Goal: Find specific page/section: Find specific page/section

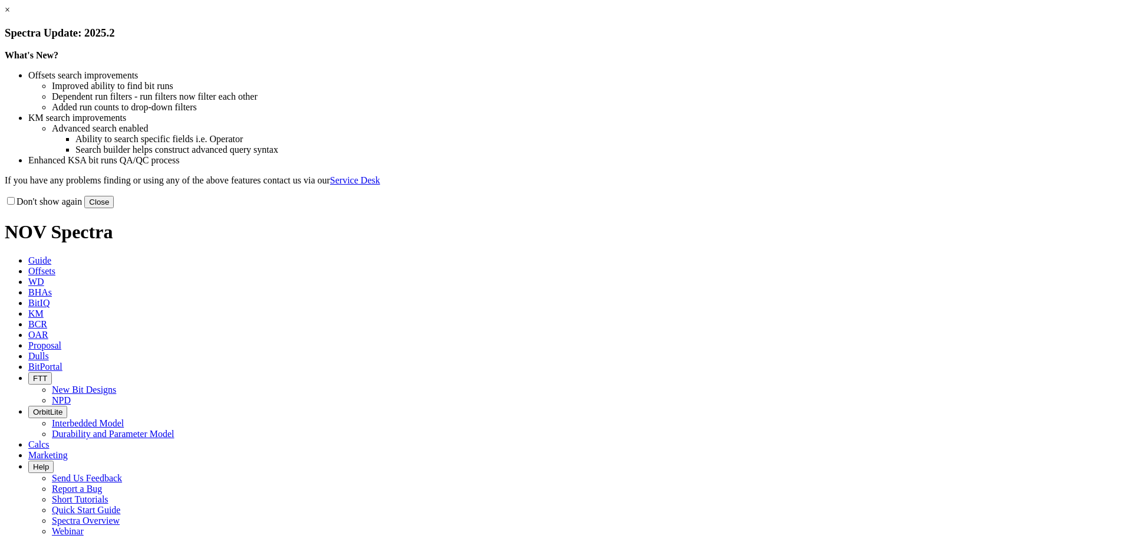
click at [114, 208] on button "Close" at bounding box center [98, 202] width 29 height 12
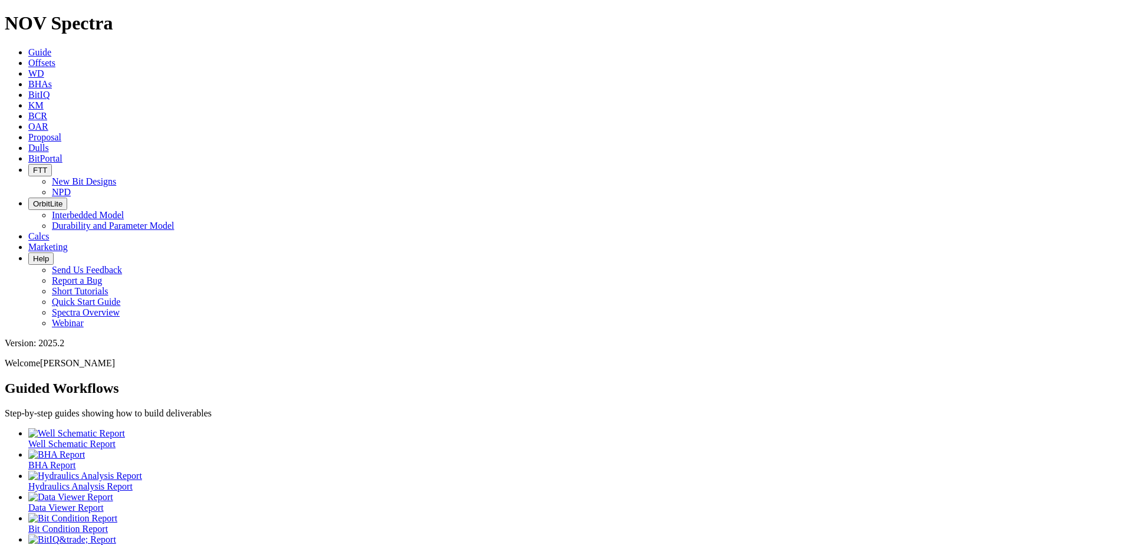
click at [49, 143] on span "Dulls" at bounding box center [38, 148] width 21 height 10
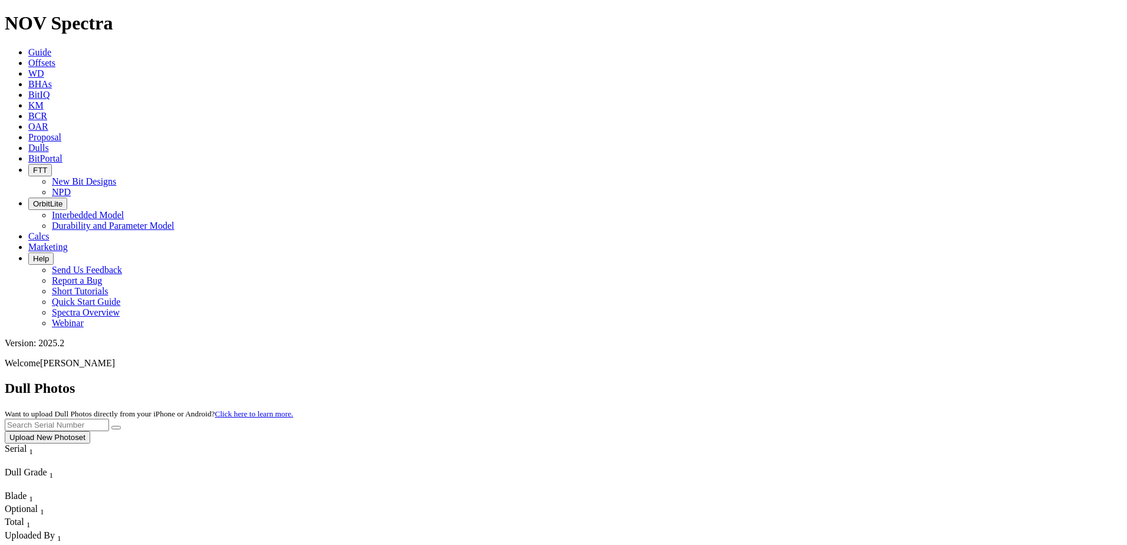
click at [109, 418] on input "text" at bounding box center [57, 424] width 104 height 12
click at [121, 425] on button "submit" at bounding box center [115, 427] width 9 height 4
click at [109, 418] on input "A317102" at bounding box center [57, 424] width 104 height 12
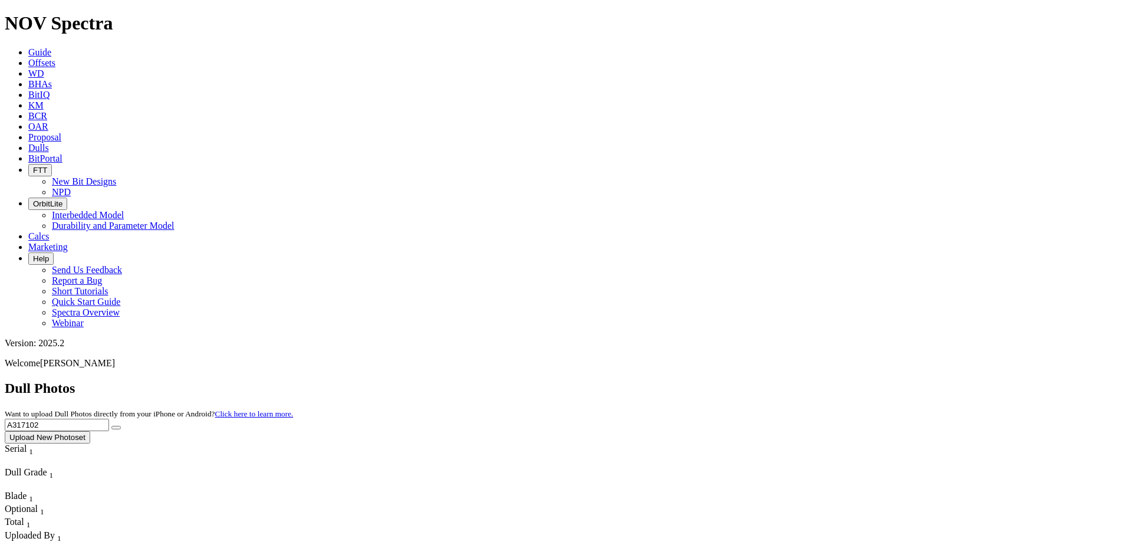
paste input "6953"
type input "A316953"
click at [116, 427] on icon "submit" at bounding box center [116, 427] width 0 height 0
